Goal: Task Accomplishment & Management: Use online tool/utility

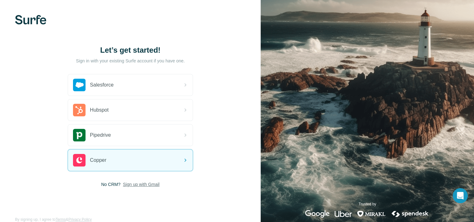
click at [144, 183] on span "Sign up with Gmail" at bounding box center [141, 184] width 37 height 6
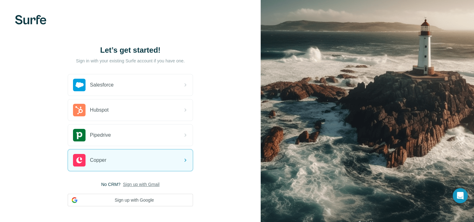
scroll to position [29, 0]
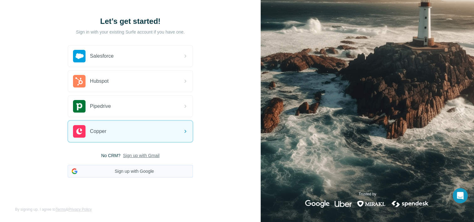
click at [124, 170] on button "Sign up with Google" at bounding box center [130, 171] width 125 height 13
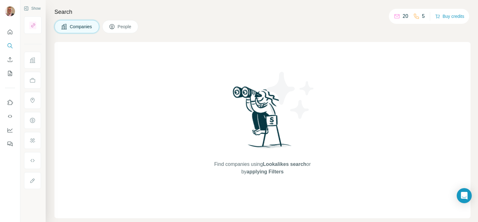
click at [74, 26] on span "Companies" at bounding box center [81, 26] width 23 height 6
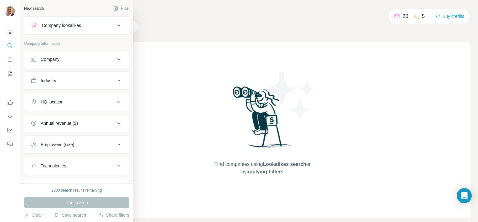
click at [117, 58] on icon at bounding box center [118, 59] width 3 height 2
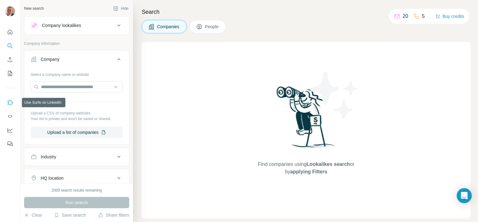
click at [10, 103] on icon "Use Surfe on LinkedIn" at bounding box center [10, 102] width 6 height 6
